Goal: Transaction & Acquisition: Purchase product/service

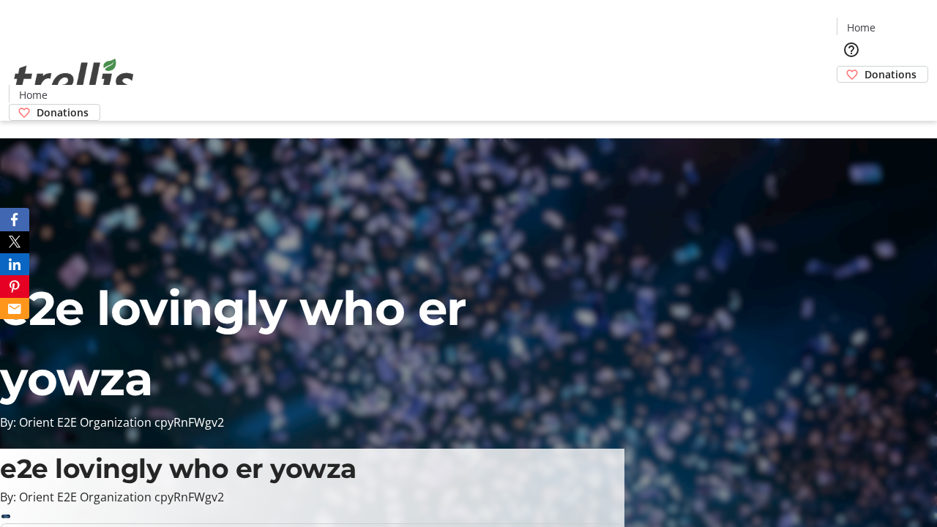
click at [865, 67] on span "Donations" at bounding box center [891, 74] width 52 height 15
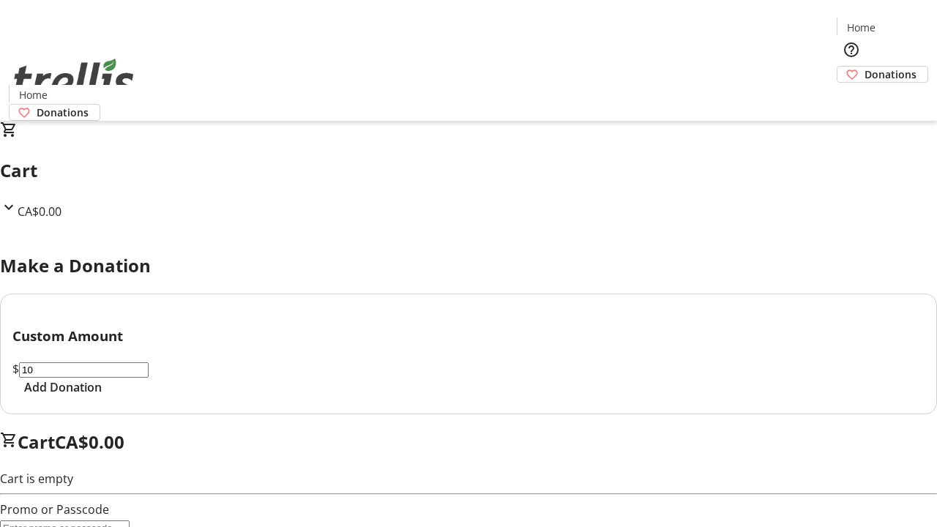
click at [102, 396] on span "Add Donation" at bounding box center [63, 387] width 78 height 18
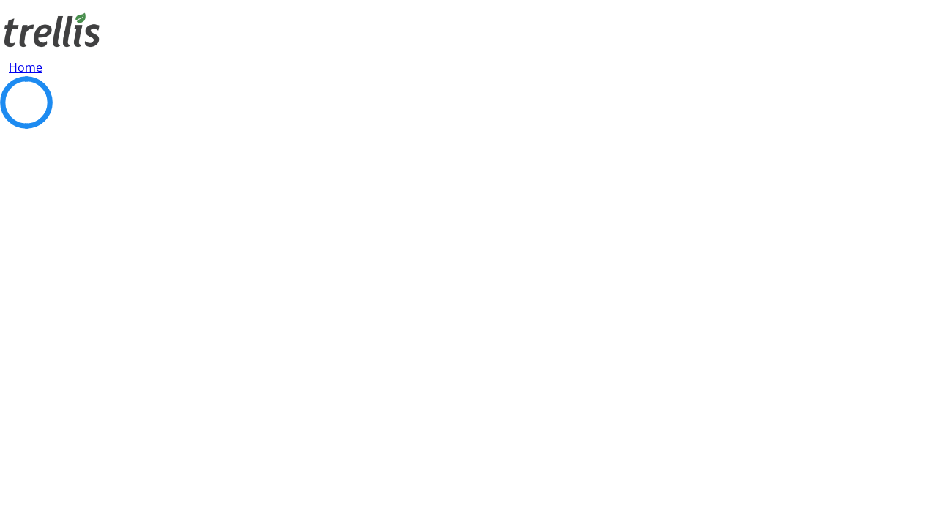
select select "CA"
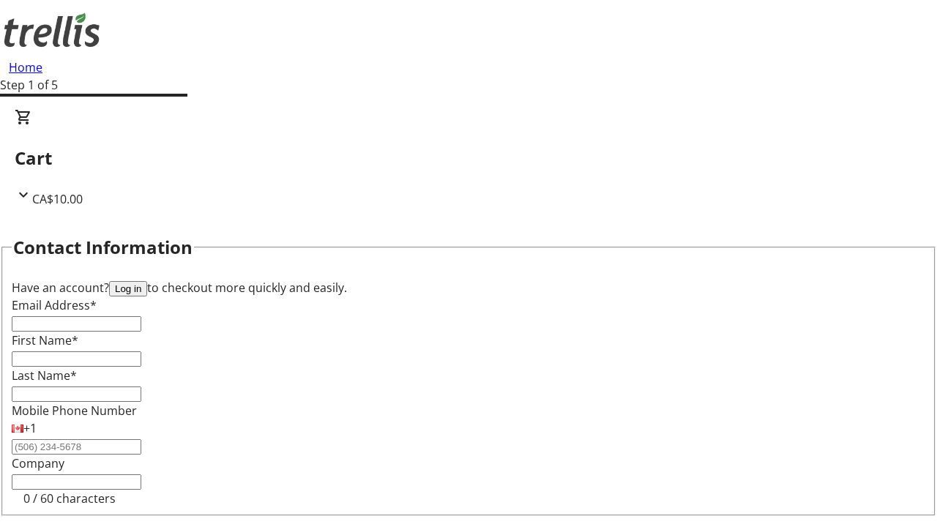
click at [147, 281] on button "Log in" at bounding box center [128, 288] width 38 height 15
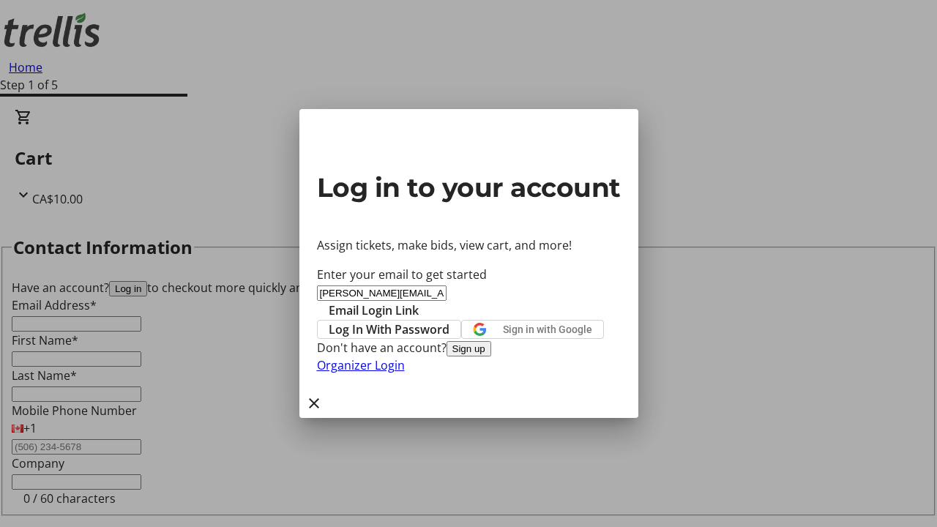
type input "[PERSON_NAME][EMAIL_ADDRESS][DOMAIN_NAME]"
click at [419, 302] on span "Email Login Link" at bounding box center [374, 311] width 90 height 18
